Goal: Entertainment & Leisure: Browse casually

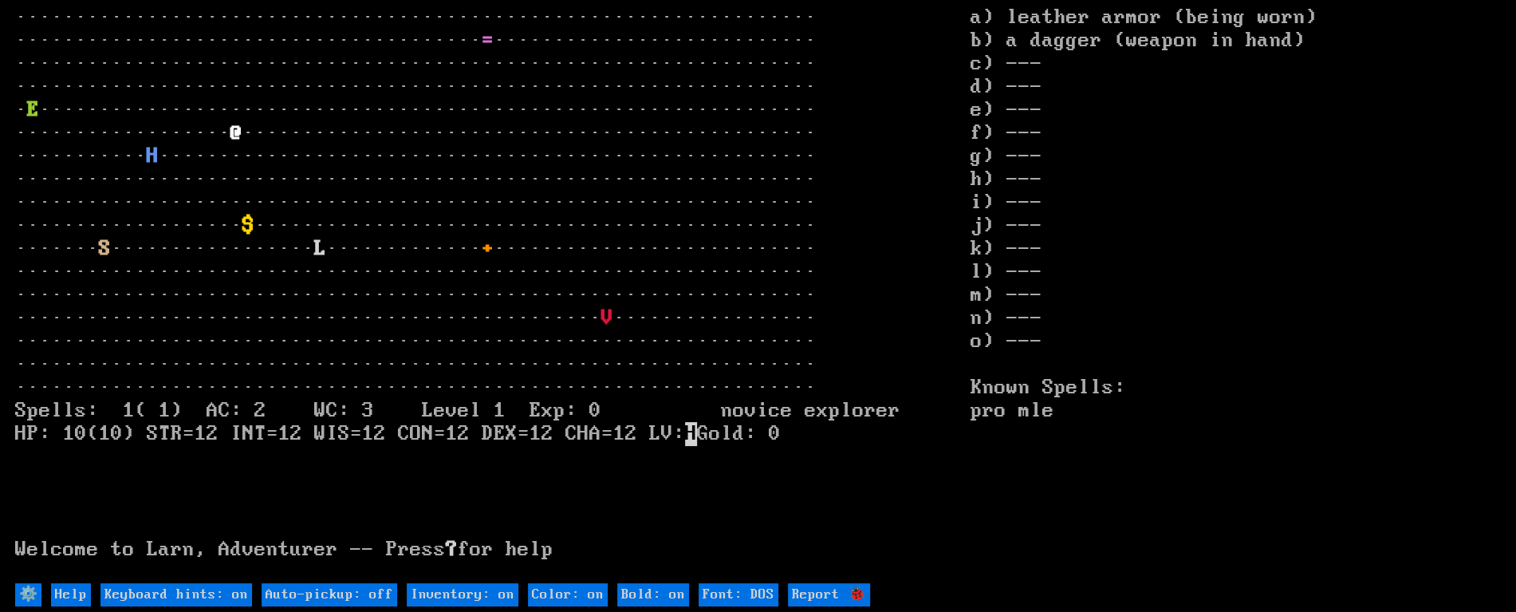
click at [1135, 530] on stats "a) leather armor (being worn) b) a dagger (weapon in hand) c) --- d) --- e) ---…" at bounding box center [1235, 293] width 530 height 575
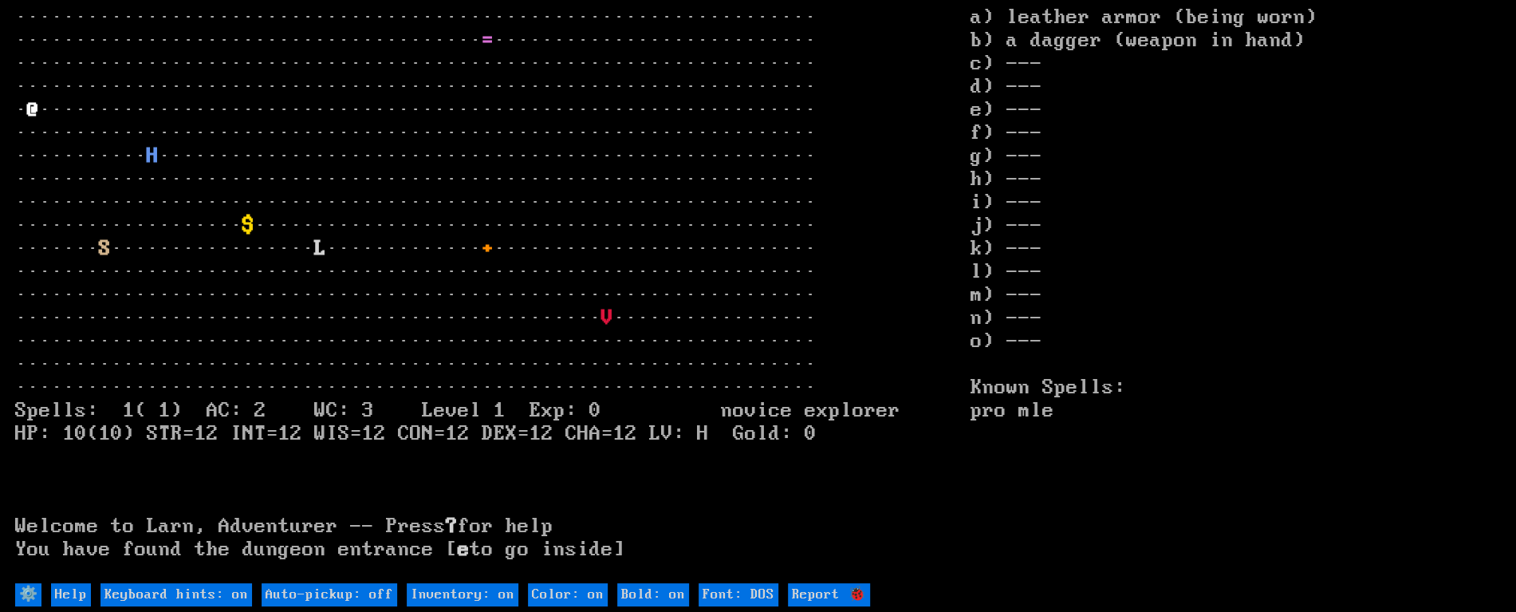
click at [1103, 545] on stats "a) leather armor (being worn) b) a dagger (weapon in hand) c) --- d) --- e) ---…" at bounding box center [1235, 293] width 530 height 575
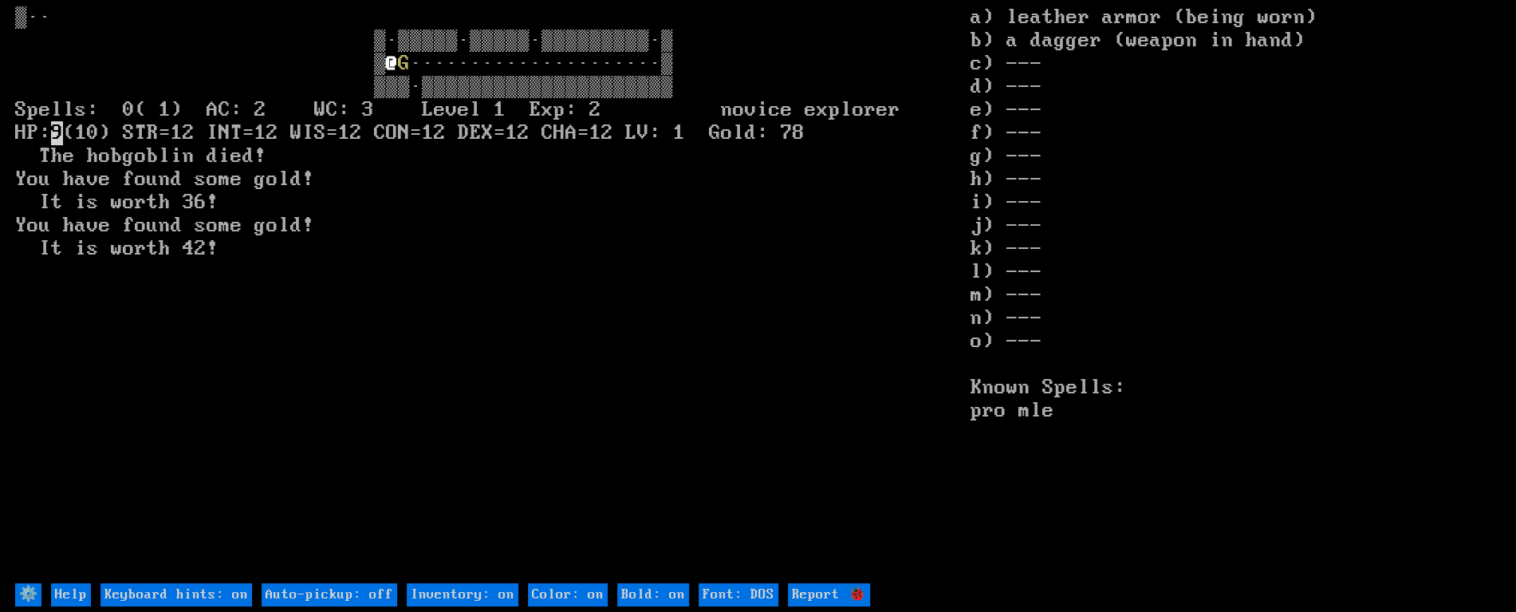
click at [1072, 533] on stats "a) leather armor (being worn) b) a dagger (weapon in hand) c) --- d) --- e) ---…" at bounding box center [1235, 293] width 530 height 575
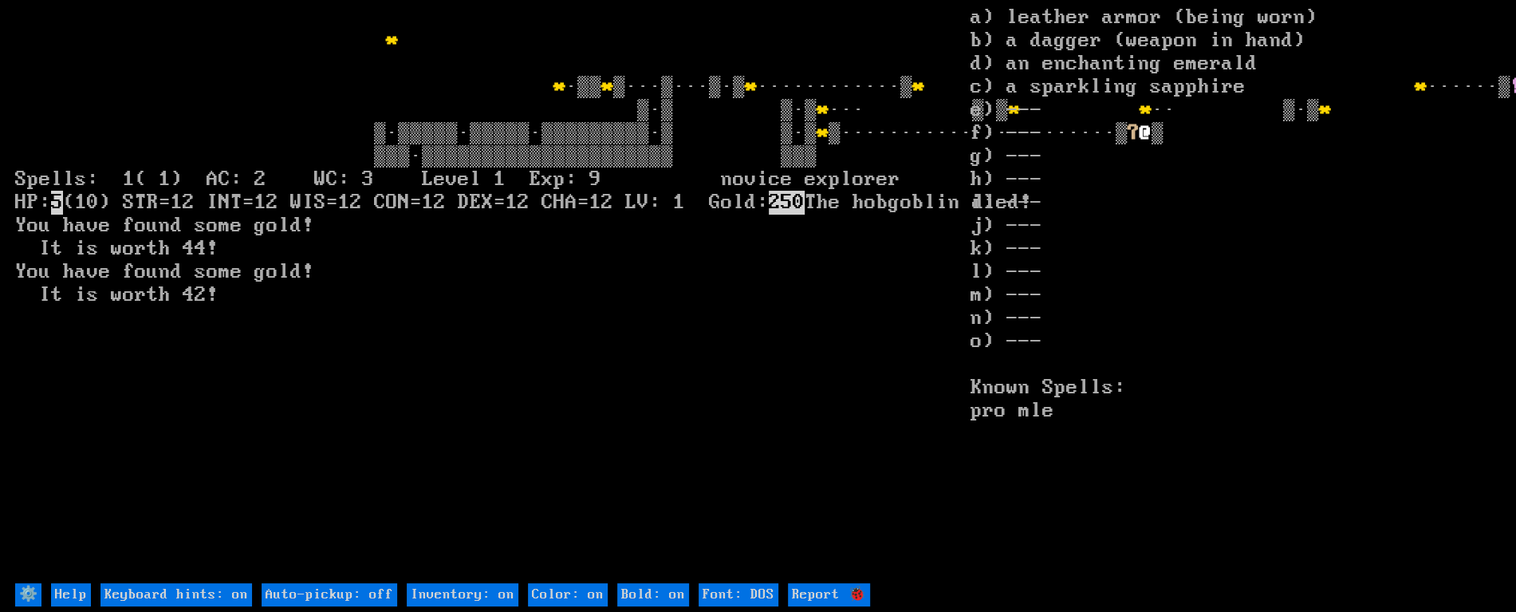
click at [1186, 522] on stats "a) leather armor (being worn) b) a dagger (weapon in hand) d) an enchanting eme…" at bounding box center [1235, 293] width 530 height 575
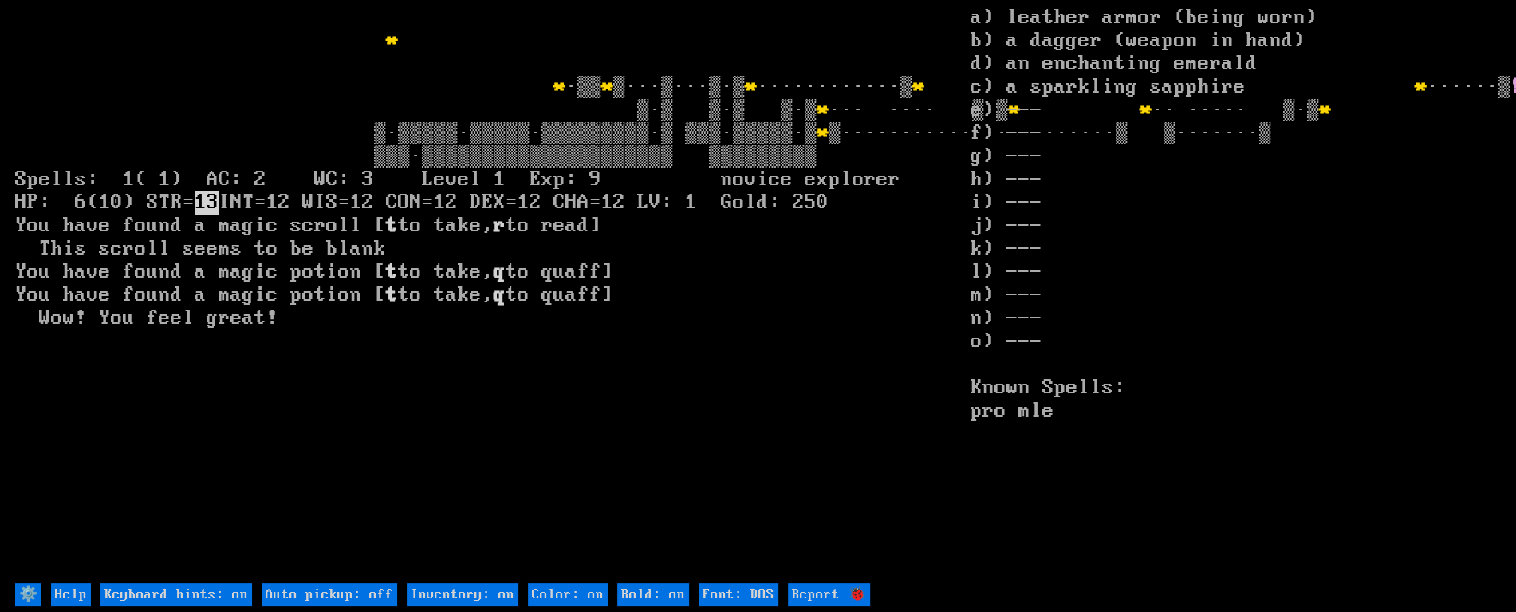
click at [1196, 471] on stats "a) leather armor (being worn) b) a dagger (weapon in hand) d) an enchanting eme…" at bounding box center [1235, 293] width 530 height 575
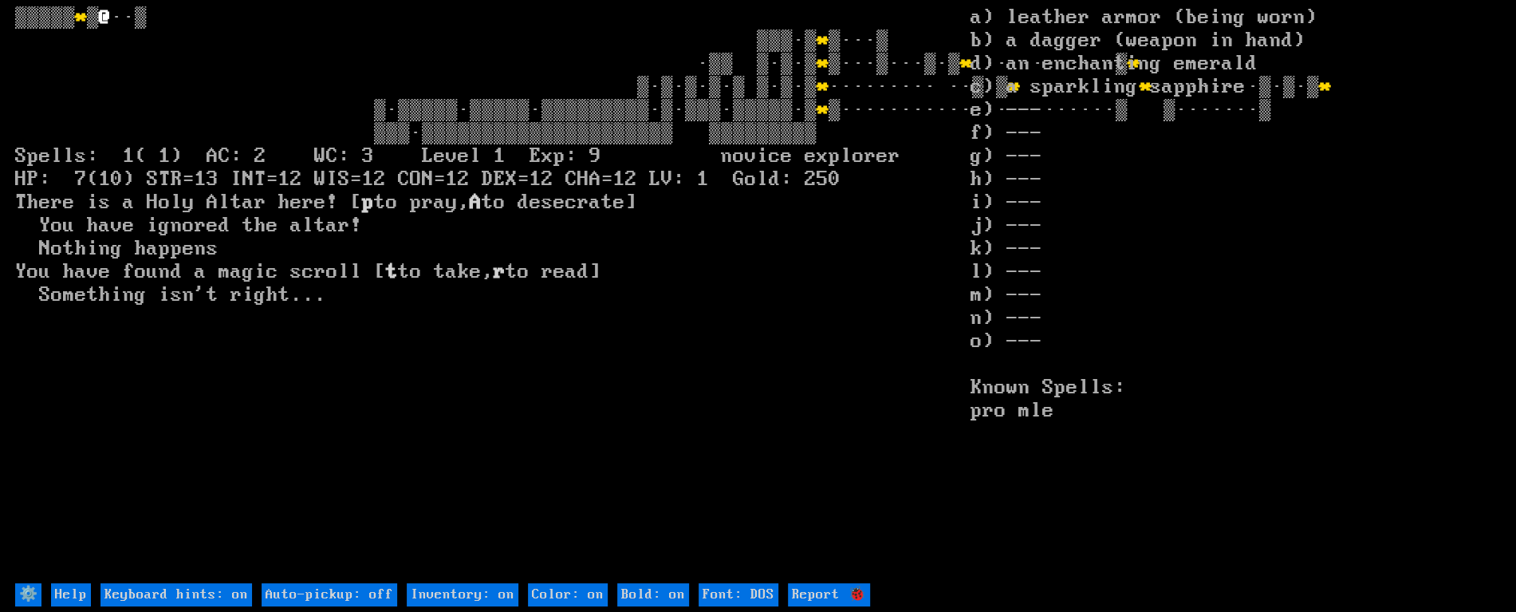
click at [1057, 582] on help "⚙️ Help Keyboard hints: on Auto-pickup: off Inventory: on Color: on Bold: on Fo…" at bounding box center [758, 593] width 1486 height 25
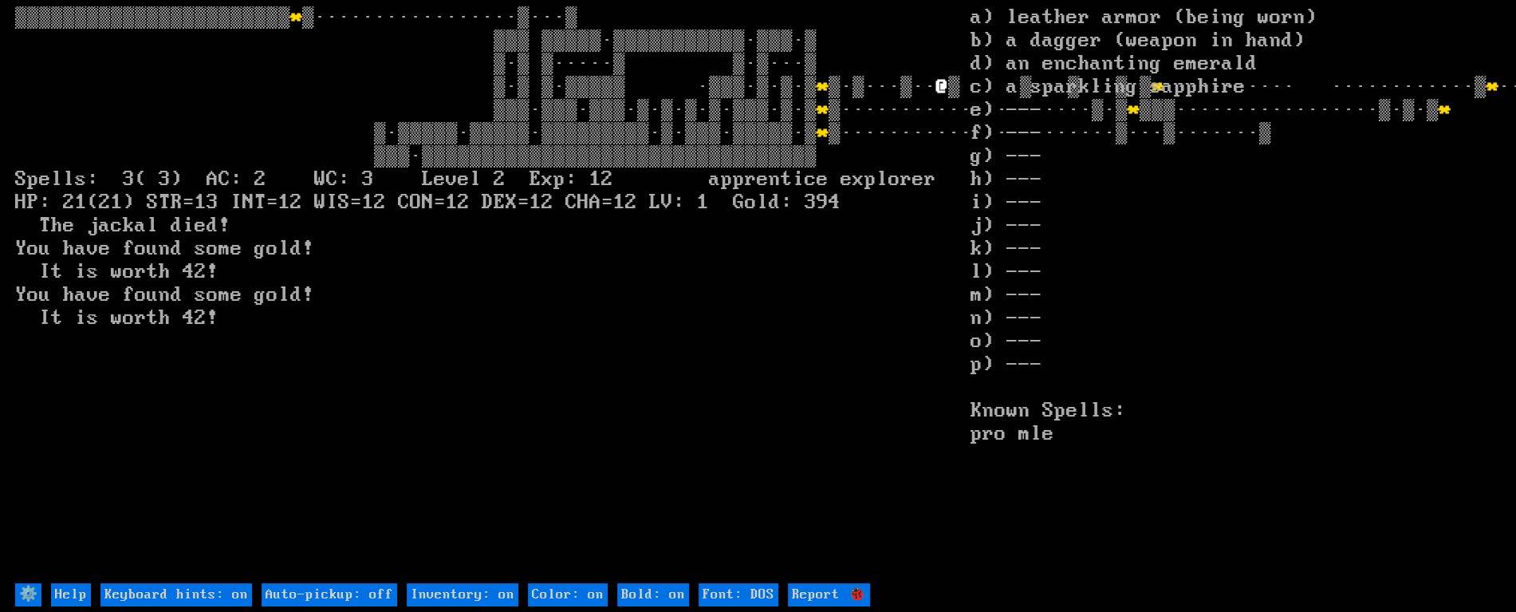
click at [942, 520] on larn "▒▒▒▒▒▒▒▒▒▒▒▒▒▒▒▒▒▒▒▒▒▒▒ * ▒·················▒···▒ ▒▒▒ ▒▒▒▒▒·▒▒▒▒▒▒▒▒▒▒▒·▒▒▒·▒ ▒…" at bounding box center [492, 293] width 955 height 575
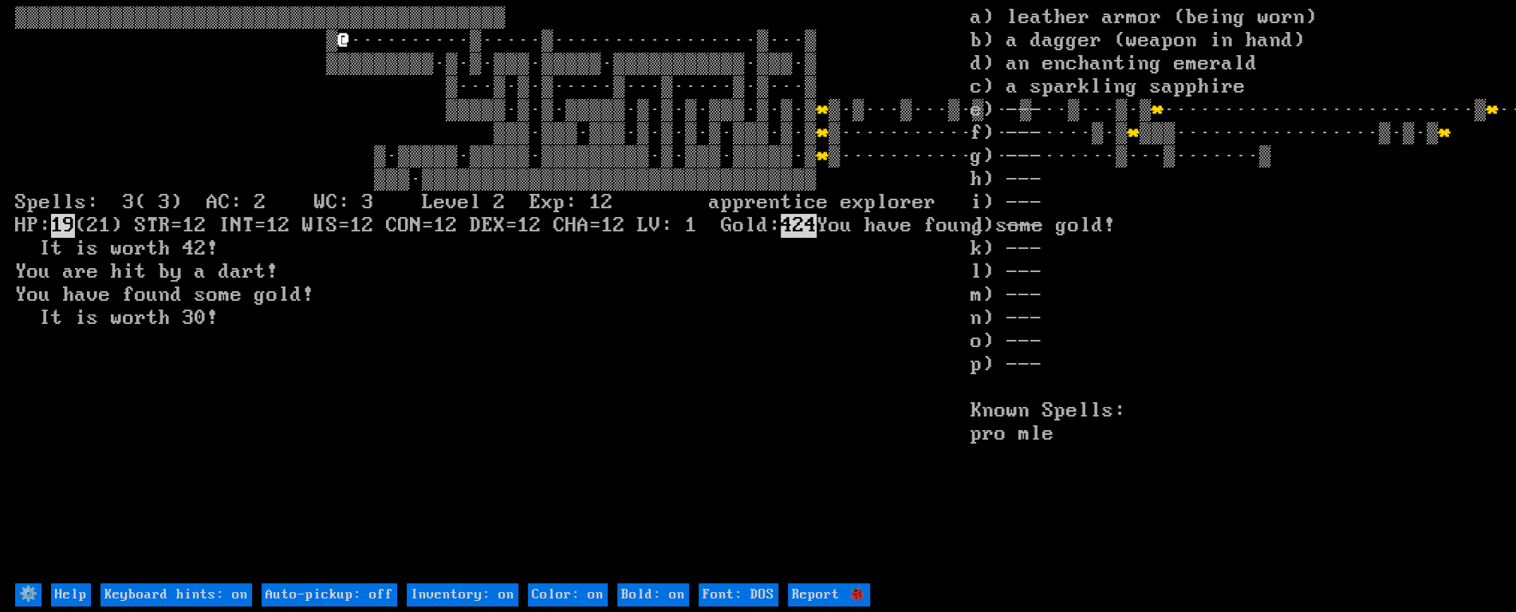
click at [1155, 509] on stats "a) leather armor (being worn) b) a dagger (weapon in hand) d) an enchanting eme…" at bounding box center [1235, 293] width 530 height 575
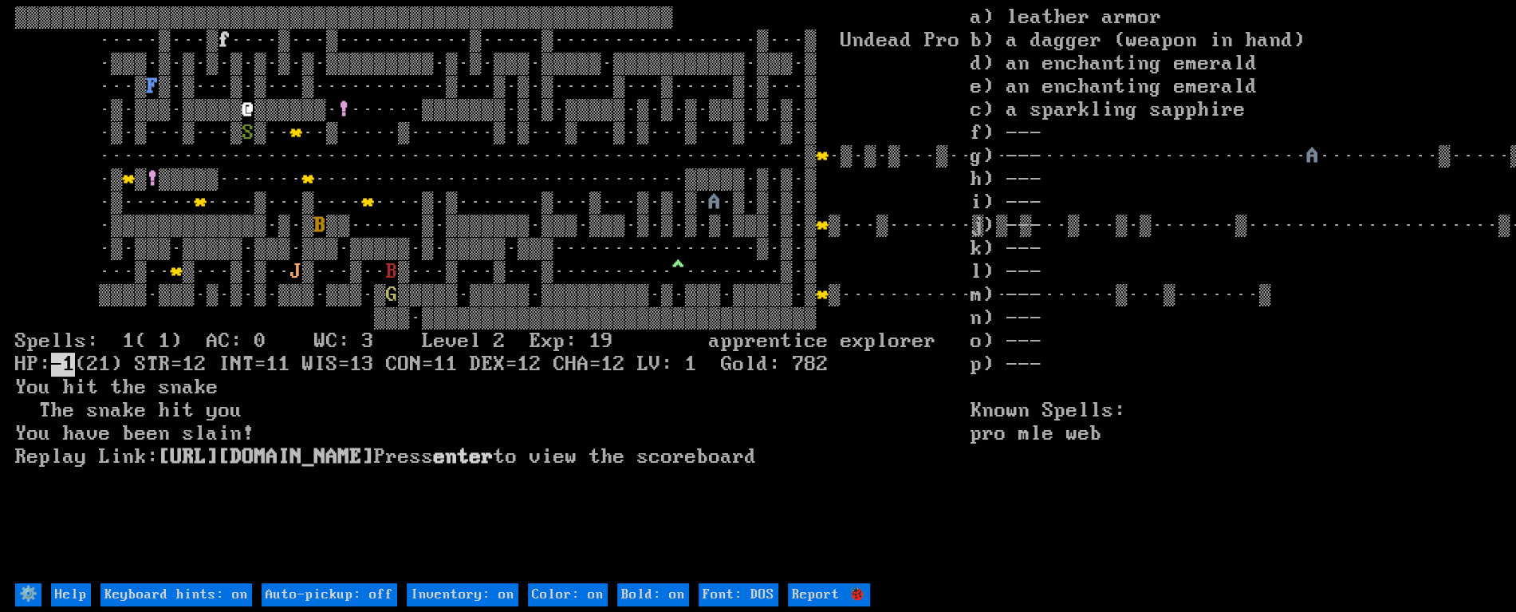
click at [1244, 344] on stats "a) leather armor b) a dagger (weapon in hand) d) an enchanting emerald e) an en…" at bounding box center [1235, 293] width 530 height 575
